Goal: Task Accomplishment & Management: Use online tool/utility

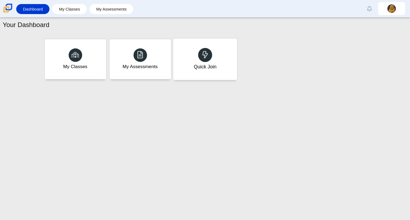
click at [217, 67] on div "Quick Join" at bounding box center [205, 59] width 64 height 42
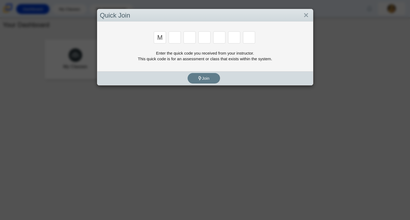
type input "m"
type input "f"
type input "7"
type input "m"
type input "c"
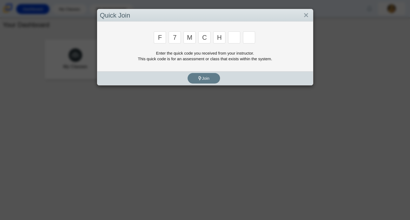
type input "h"
type input "w"
type input "k"
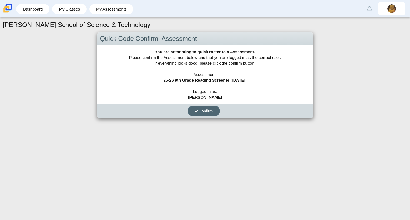
click at [203, 111] on span "Confirm" at bounding box center [204, 111] width 18 height 5
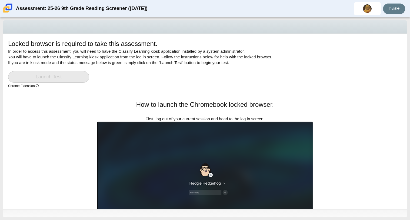
click at [203, 111] on div "How to launch the Chromebook locked browser. First, log out of your current ses…" at bounding box center [205, 172] width 216 height 145
click at [131, 74] on div "Locked browser is required to take this assessment. In order to access this ass…" at bounding box center [205, 66] width 394 height 55
